Goal: Task Accomplishment & Management: Use online tool/utility

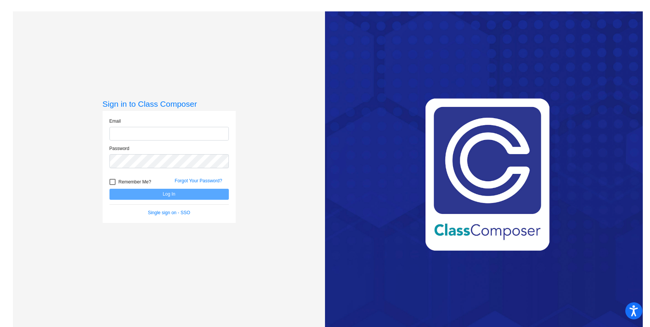
type input "[PERSON_NAME][EMAIL_ADDRESS][DOMAIN_NAME]"
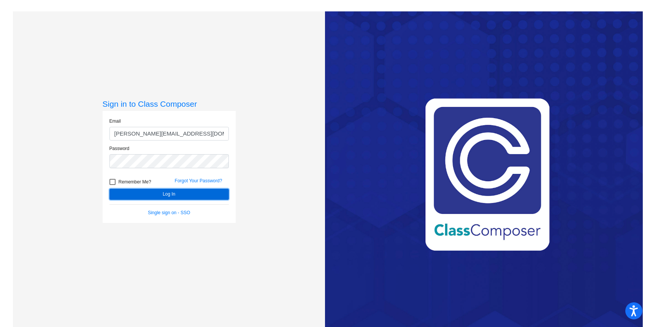
click at [188, 192] on button "Log In" at bounding box center [169, 194] width 119 height 11
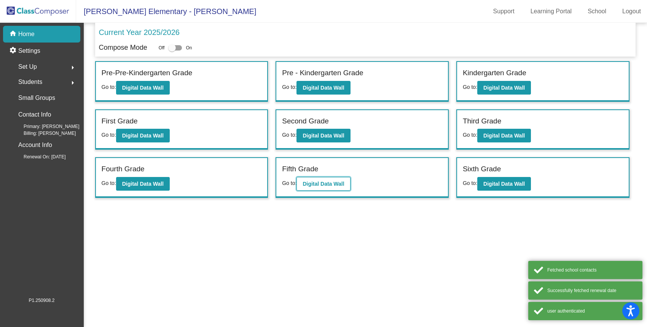
click at [311, 185] on b "Digital Data Wall" at bounding box center [322, 184] width 41 height 6
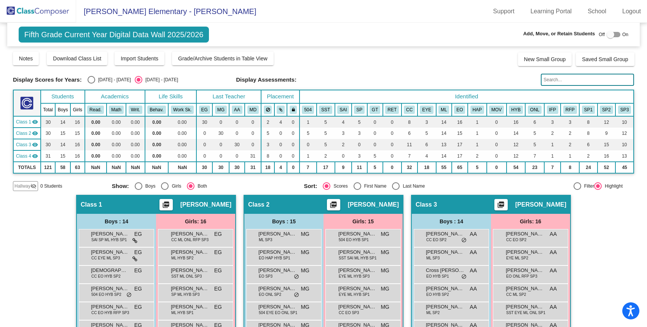
scroll to position [296, 0]
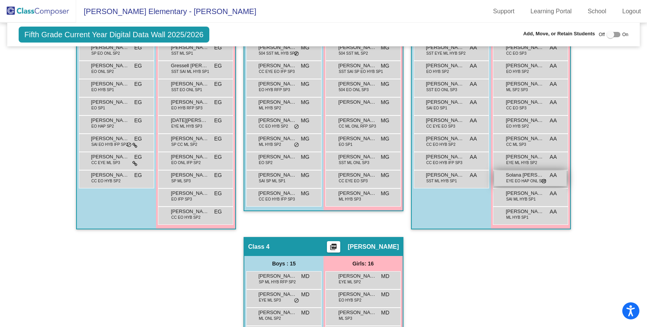
click at [525, 178] on span "Solana [PERSON_NAME]" at bounding box center [524, 176] width 38 height 8
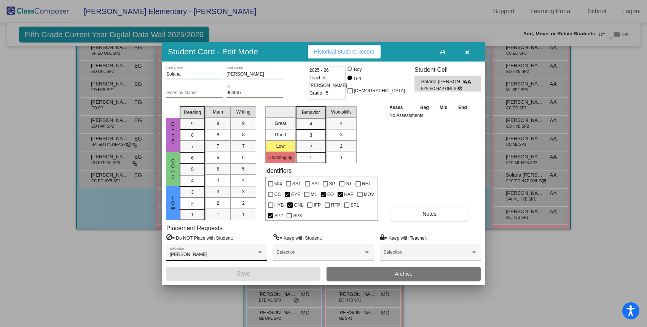
click at [214, 252] on div "[PERSON_NAME] Selection" at bounding box center [217, 255] width 94 height 14
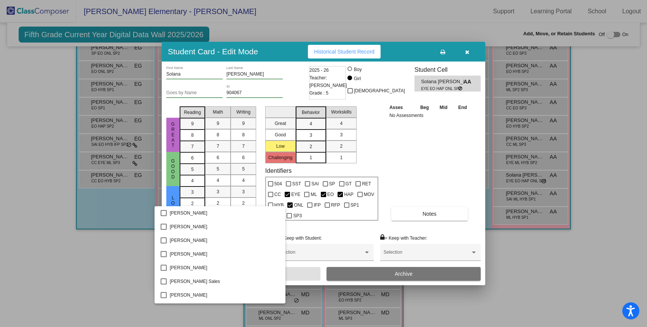
scroll to position [971, 0]
click at [337, 230] on div at bounding box center [323, 163] width 647 height 327
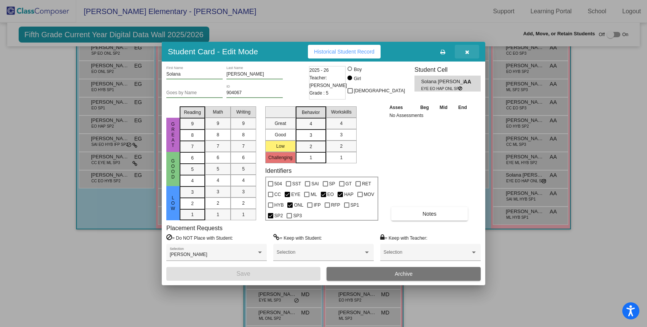
click at [465, 54] on icon "button" at bounding box center [467, 51] width 4 height 5
